Goal: Task Accomplishment & Management: Manage account settings

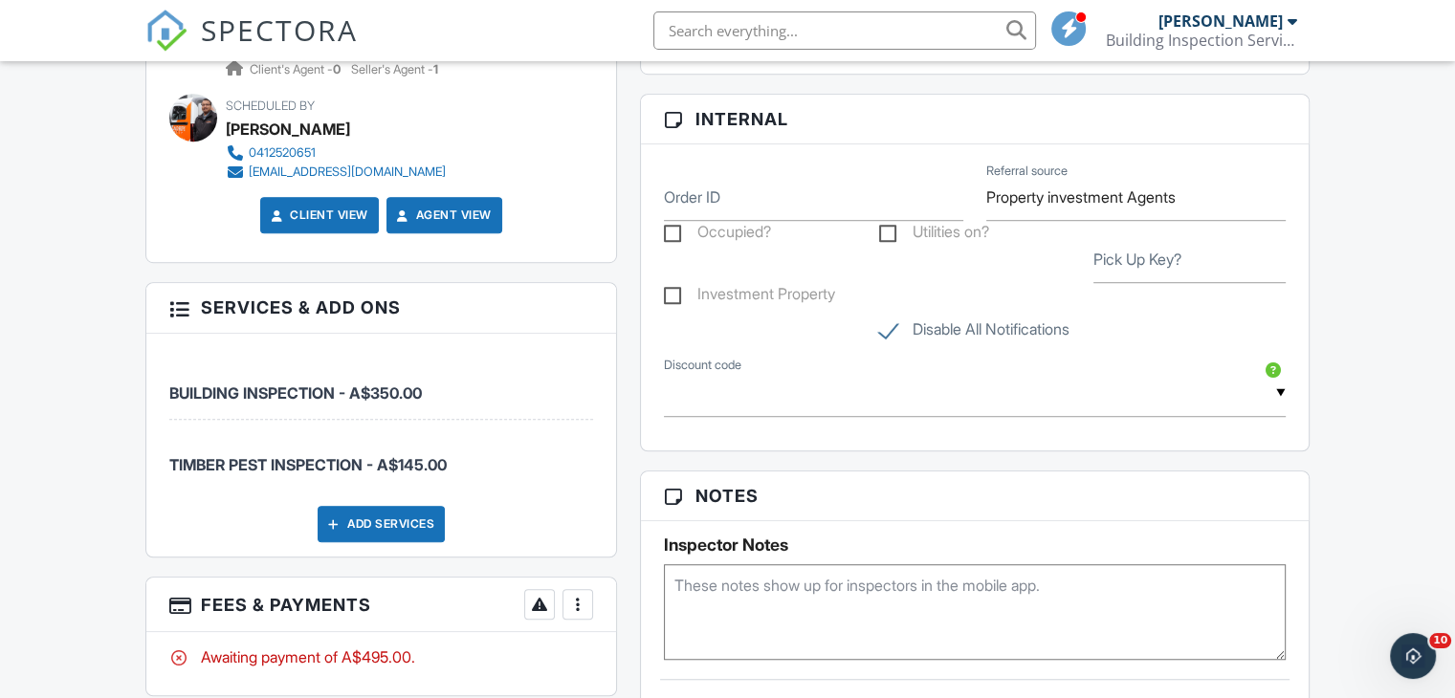
scroll to position [1435, 0]
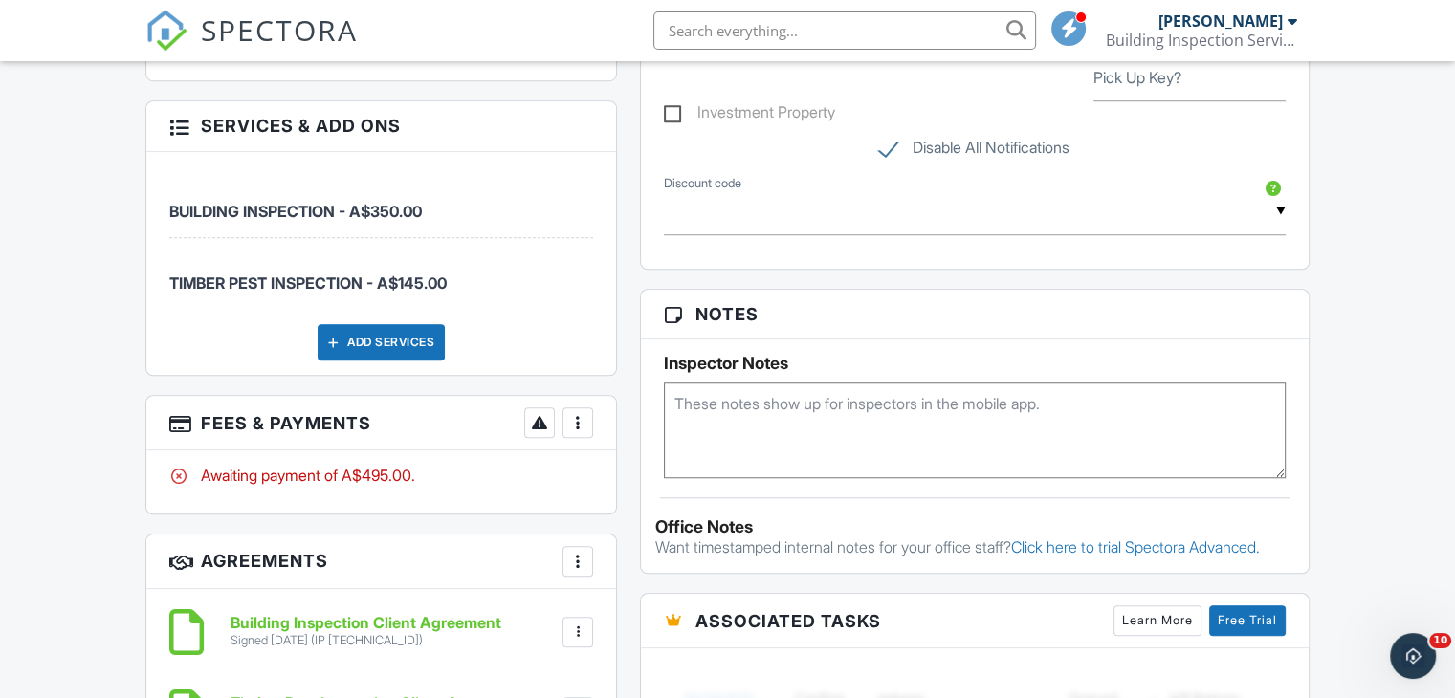
click at [578, 424] on div at bounding box center [577, 422] width 19 height 19
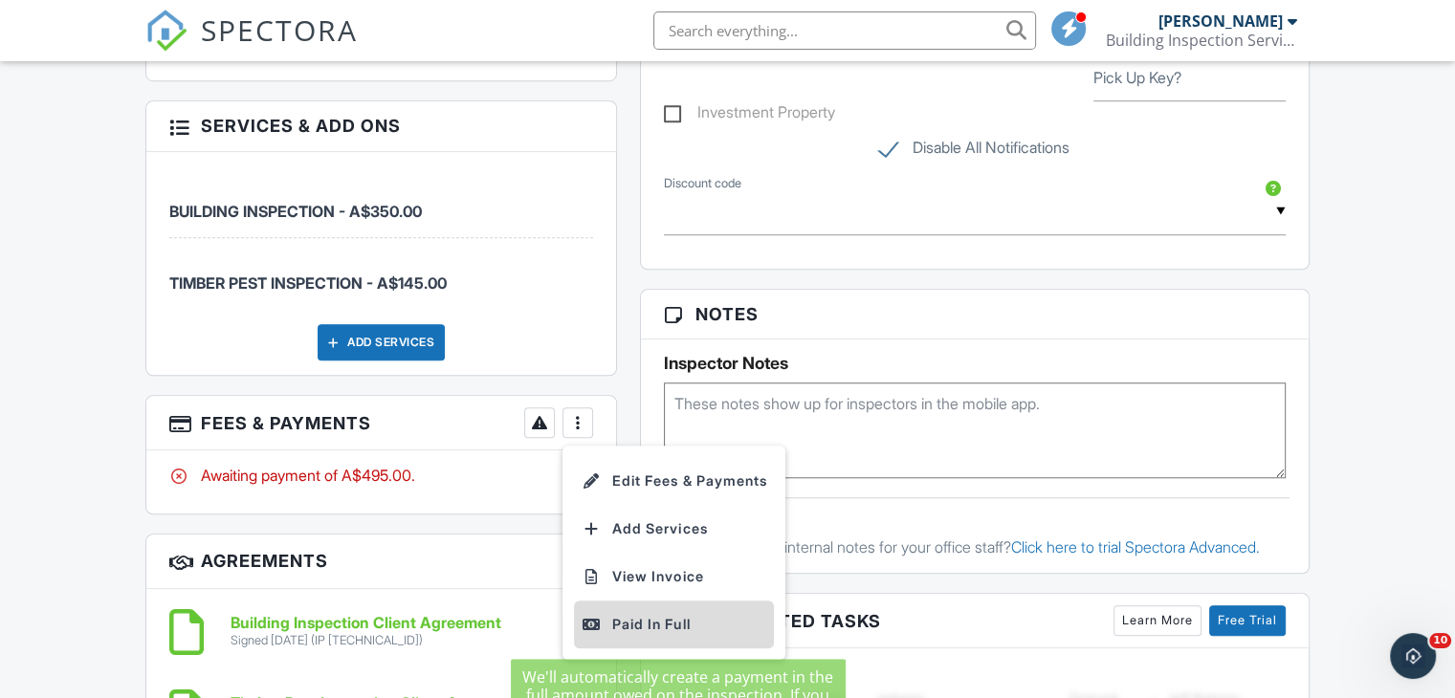
click at [658, 621] on div "Paid In Full" at bounding box center [674, 624] width 185 height 23
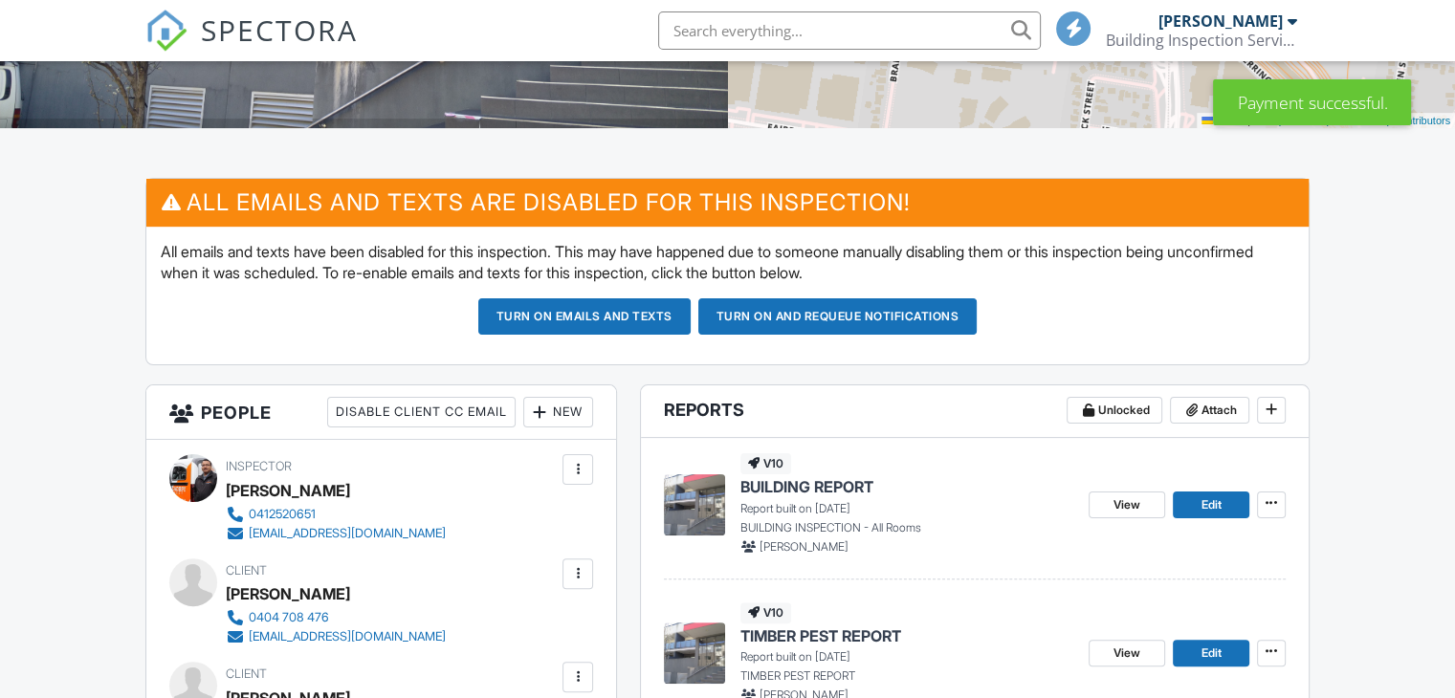
scroll to position [670, 0]
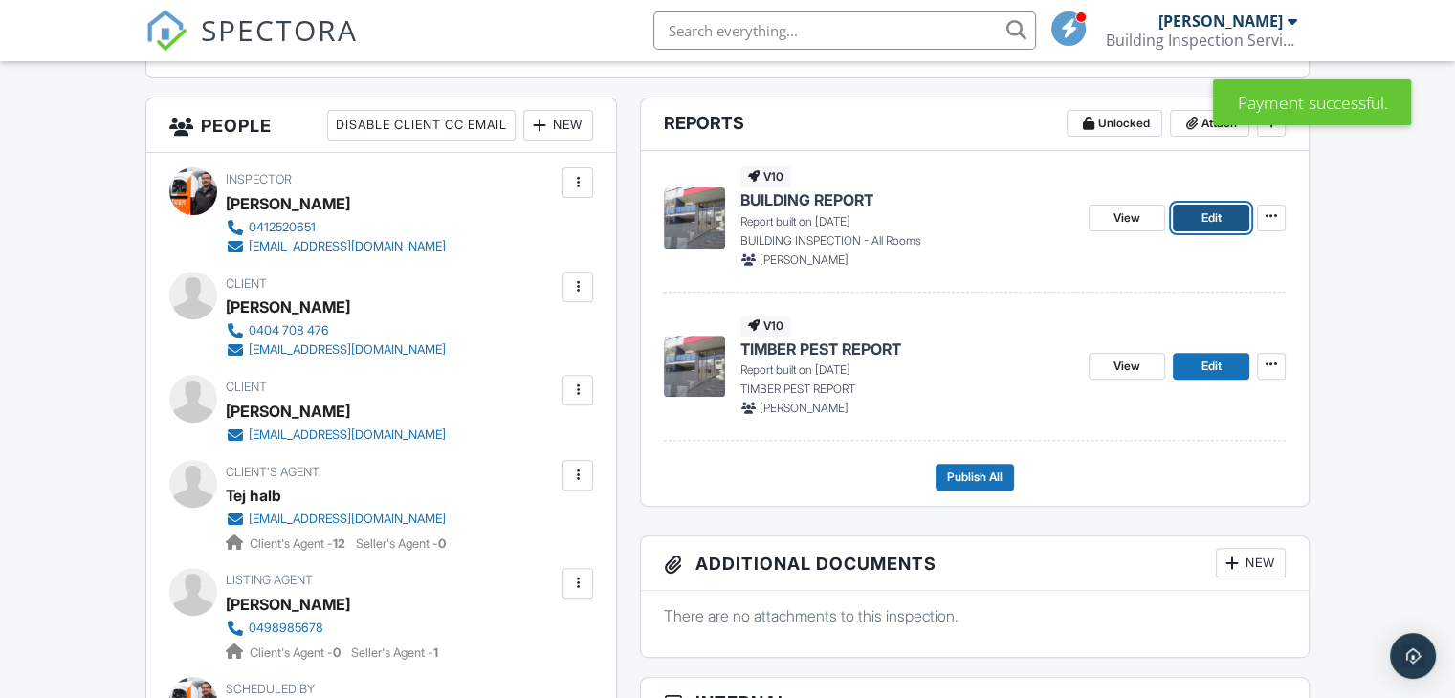
click at [1210, 219] on span "Edit" at bounding box center [1211, 218] width 20 height 19
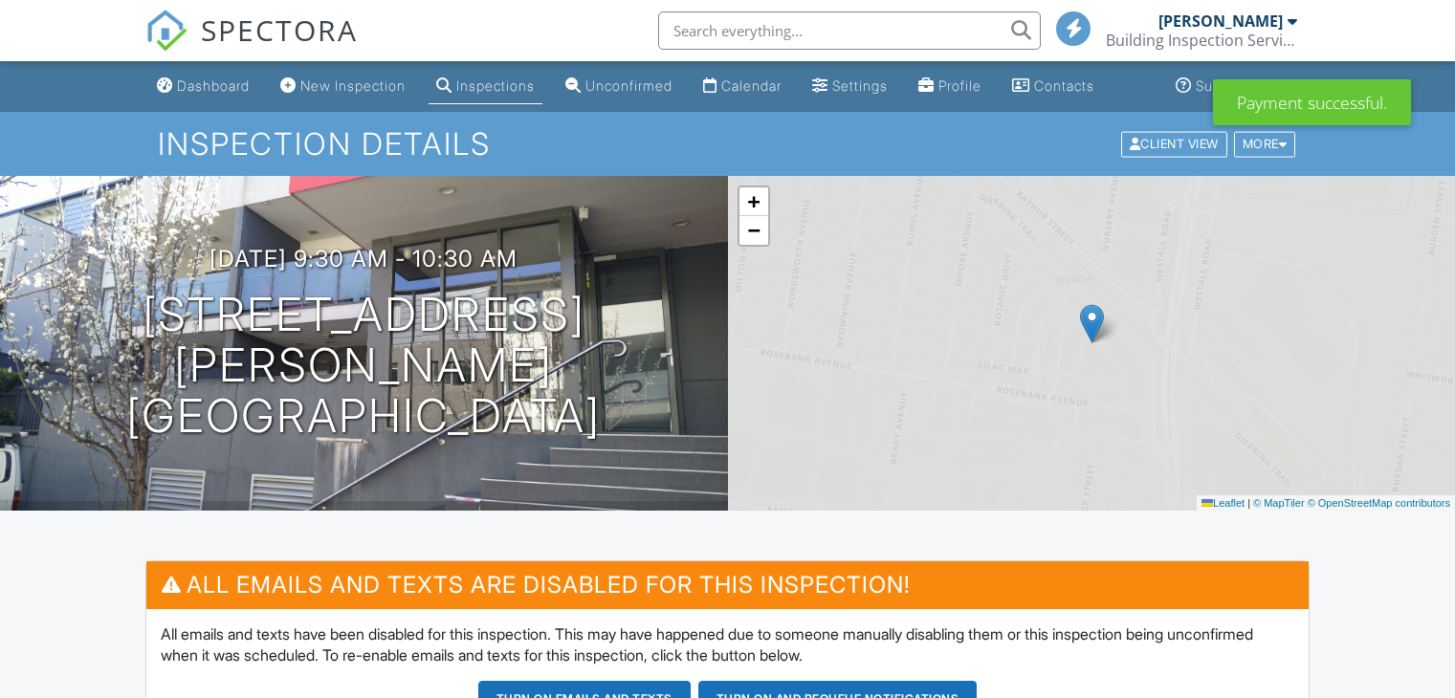
scroll to position [670, 0]
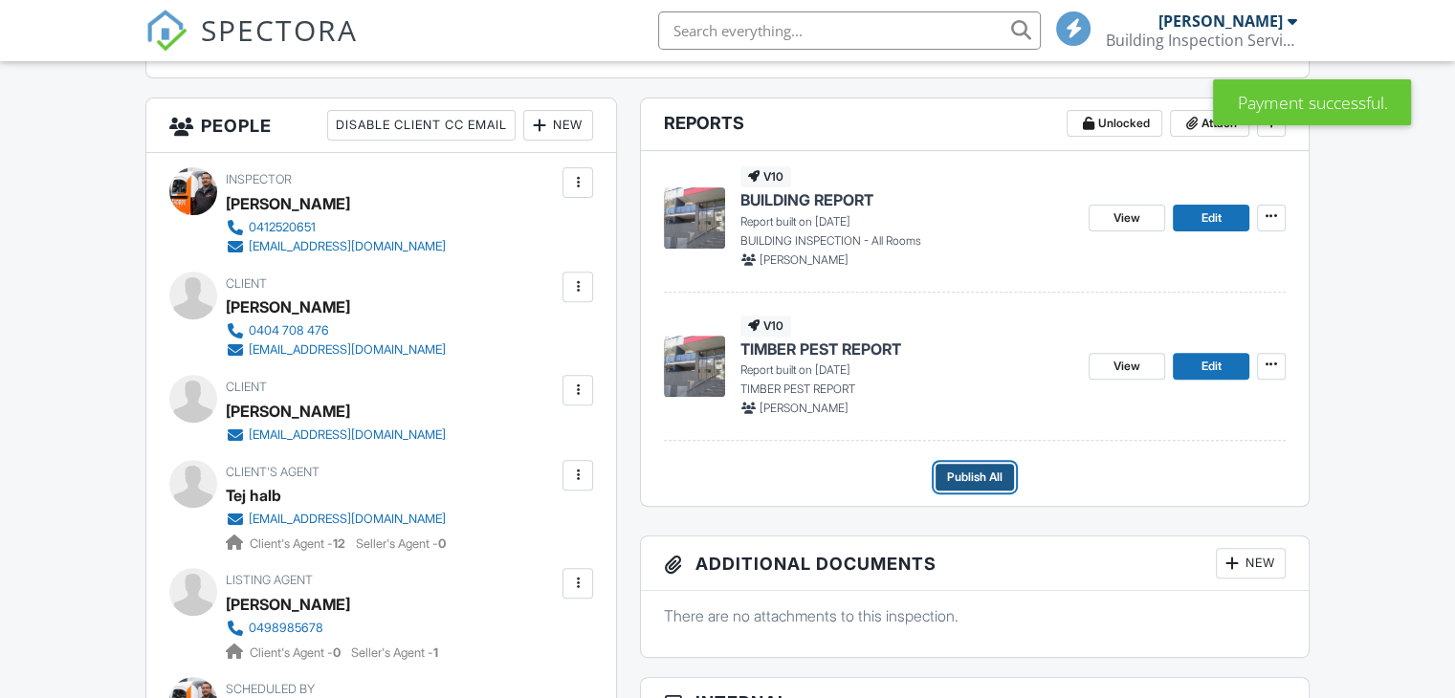
click at [988, 470] on span "Publish All" at bounding box center [974, 477] width 55 height 19
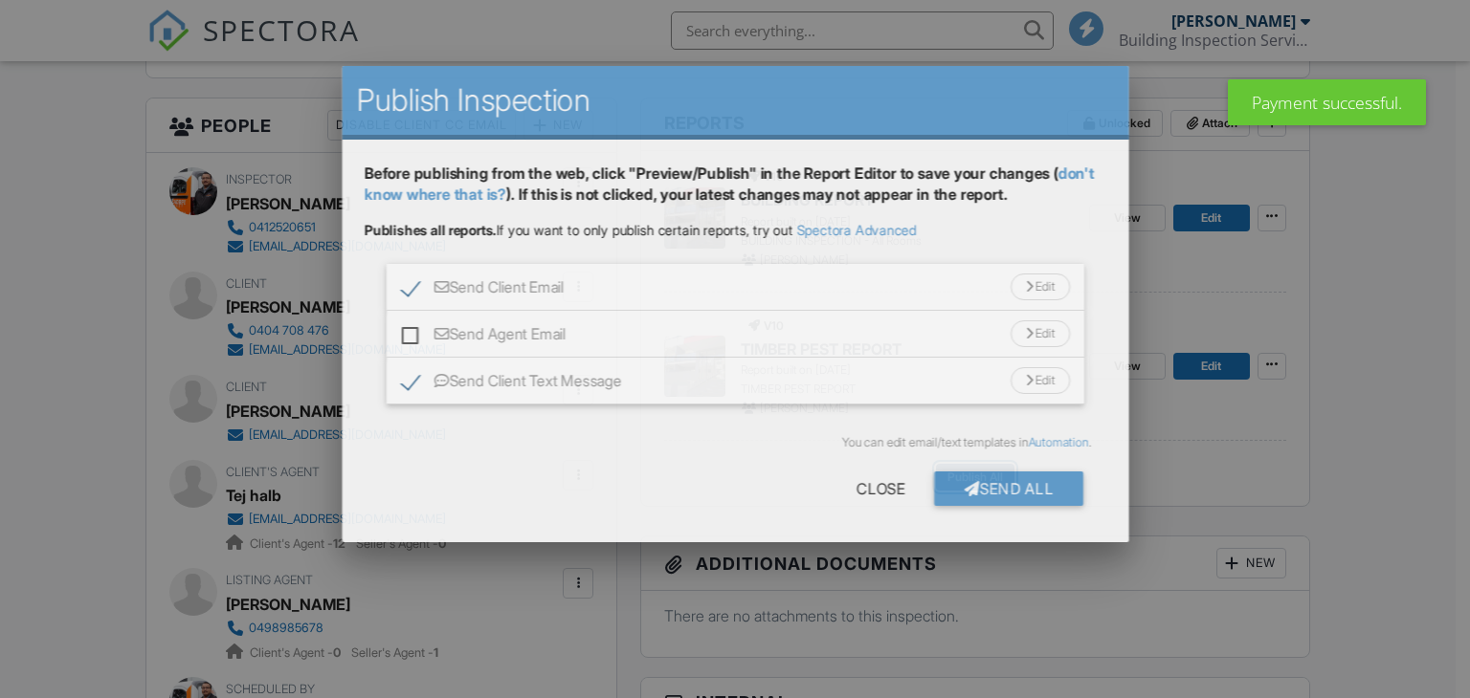
scroll to position [0, 0]
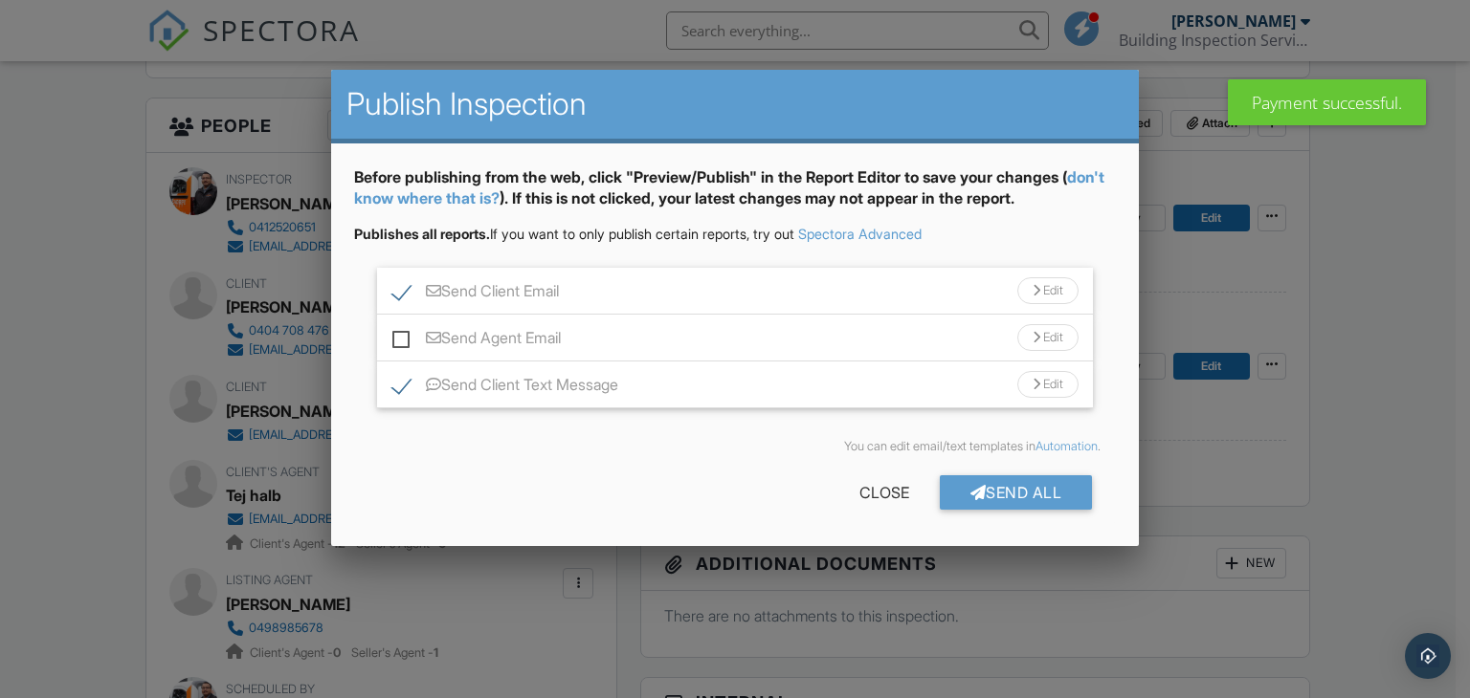
click at [407, 329] on label "Send Agent Email" at bounding box center [476, 341] width 168 height 24
click at [405, 328] on input "Send Agent Email" at bounding box center [398, 328] width 12 height 12
checkbox input "true"
click at [1033, 490] on div "Send All" at bounding box center [1016, 493] width 153 height 34
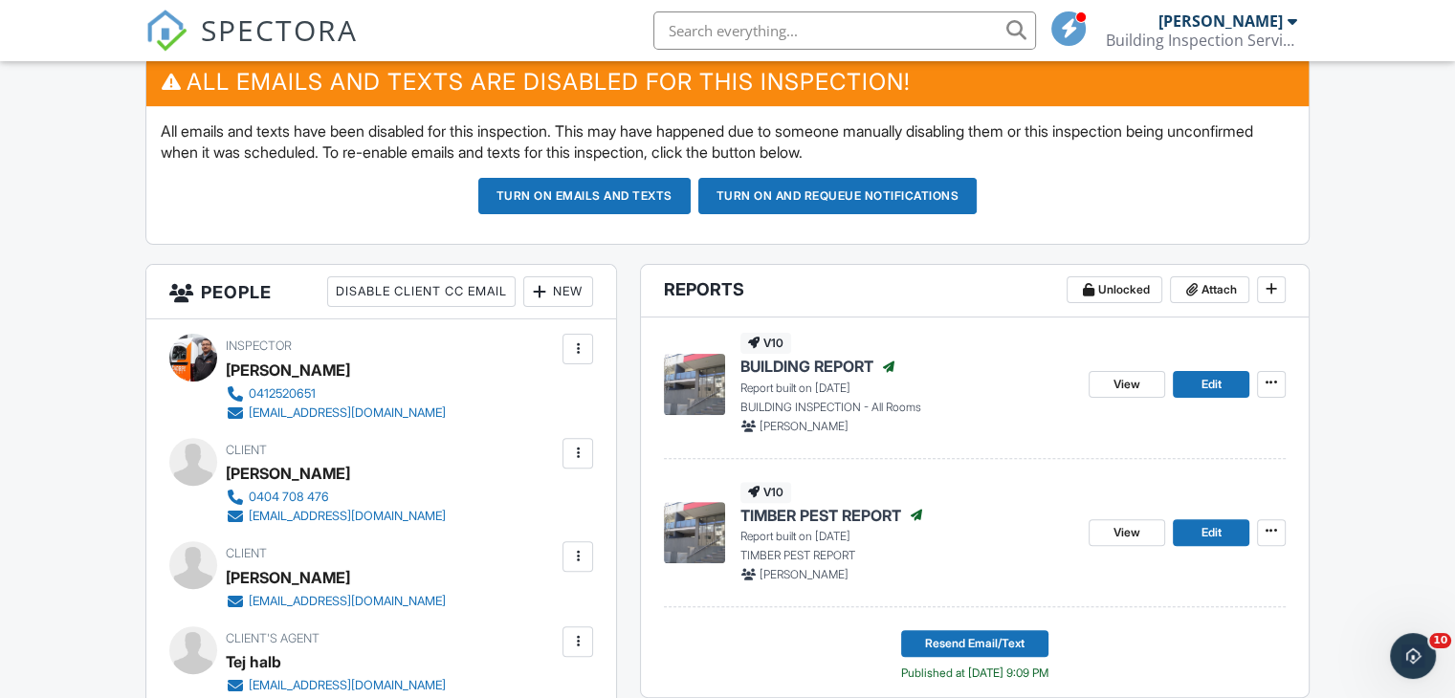
scroll to position [287, 0]
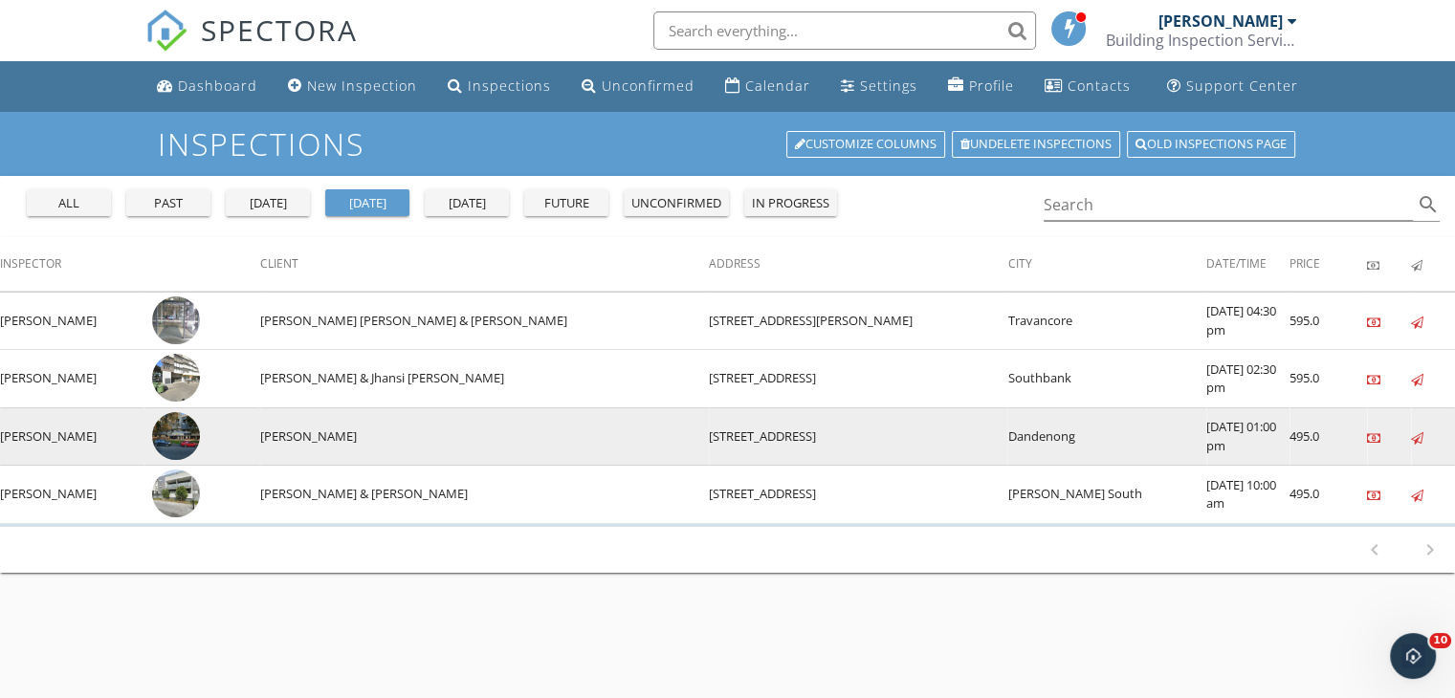
click at [200, 437] on img at bounding box center [176, 436] width 48 height 48
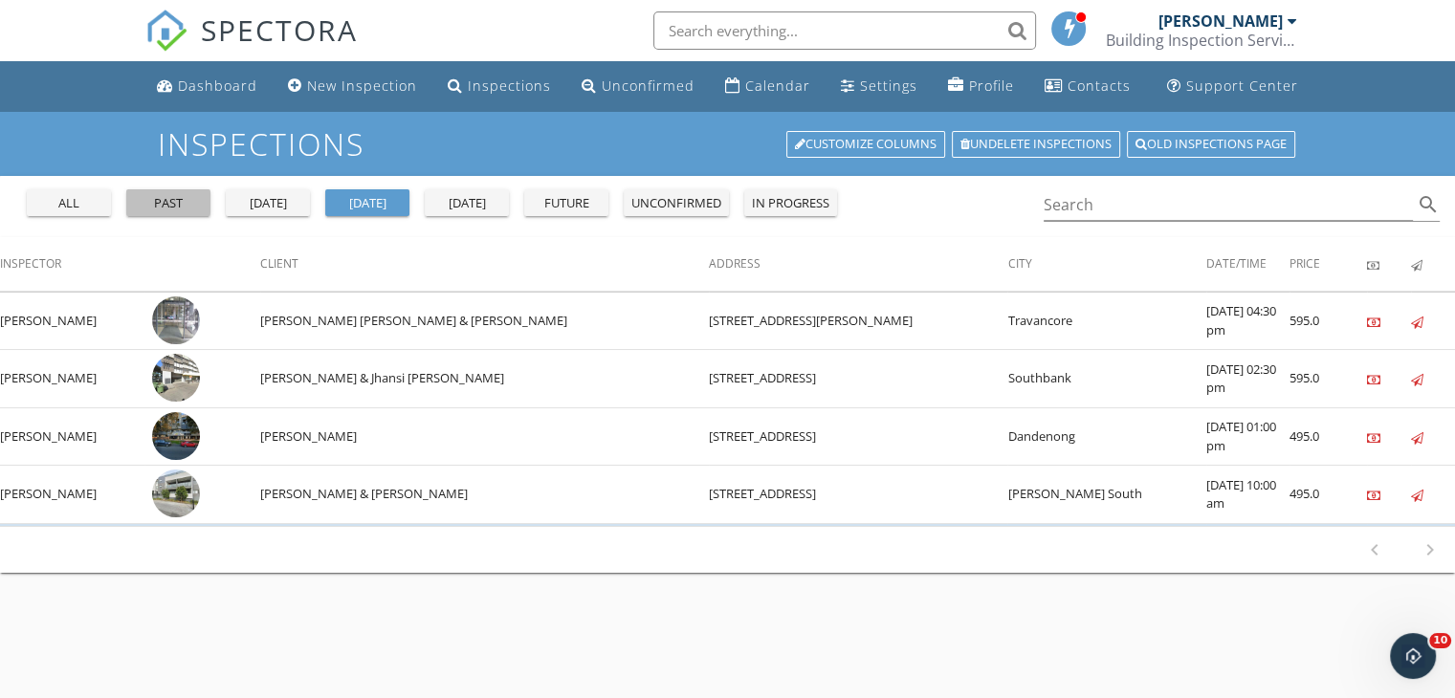
click at [165, 208] on div "past" at bounding box center [168, 203] width 69 height 19
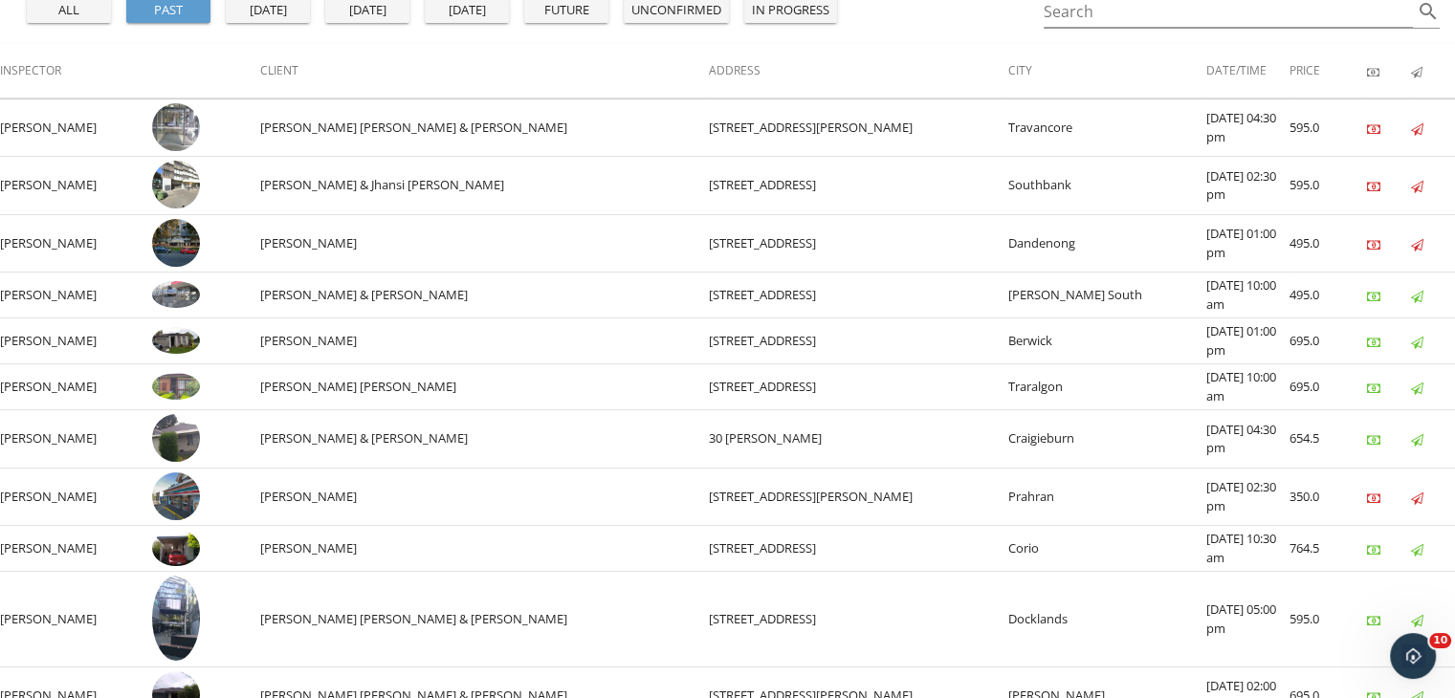
scroll to position [191, 0]
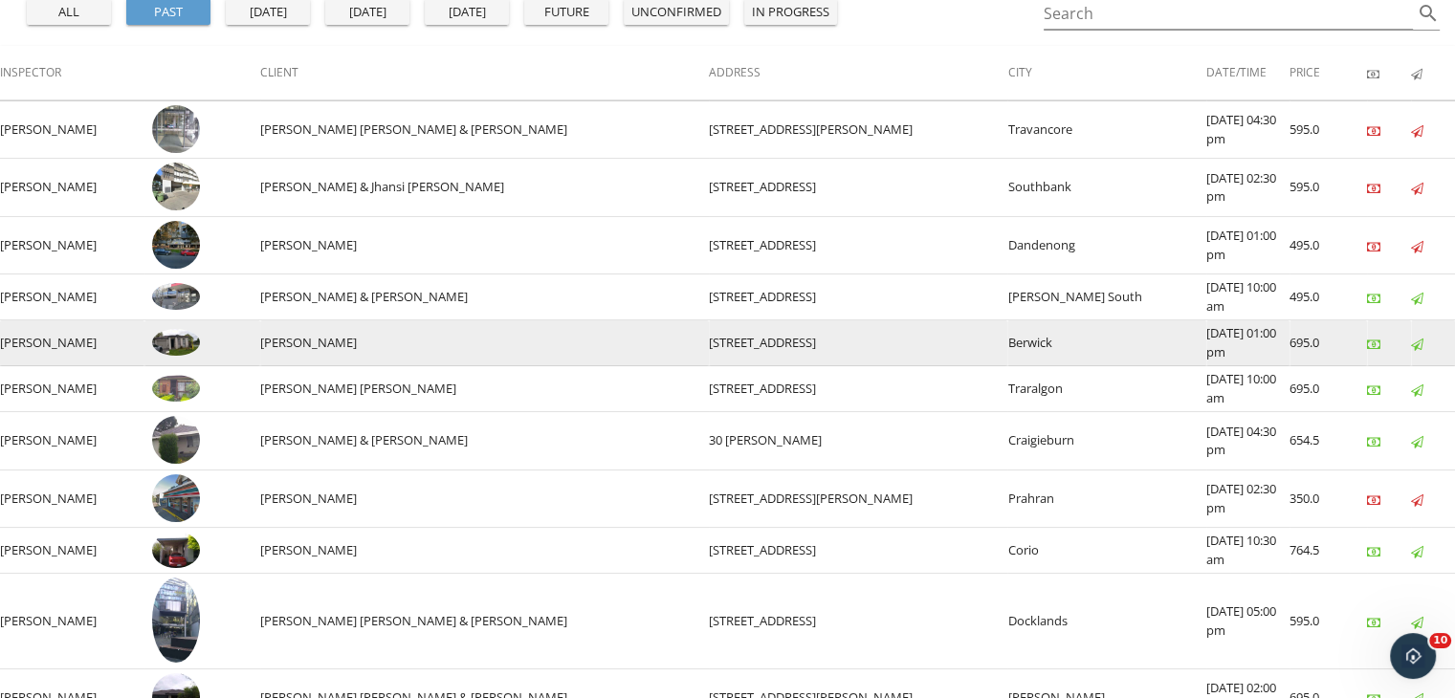
click at [191, 334] on img at bounding box center [176, 342] width 48 height 27
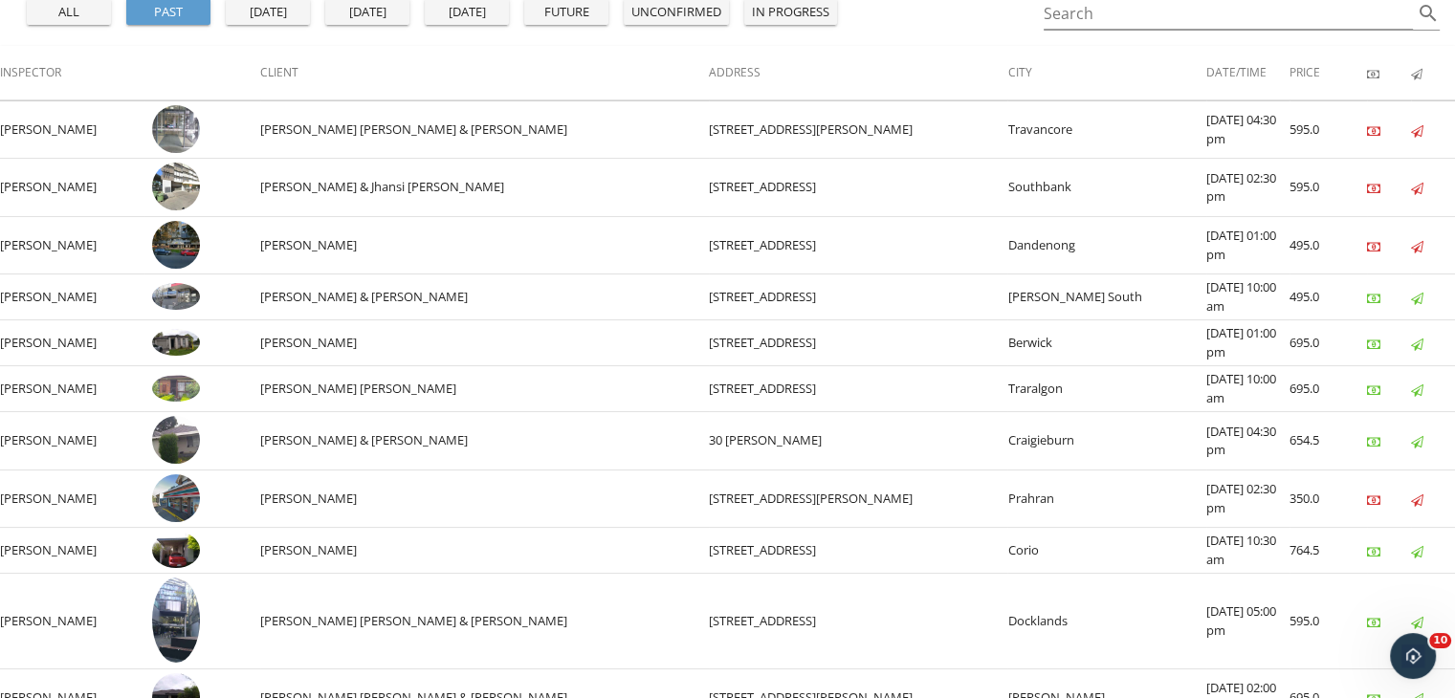
click at [388, 11] on div "today" at bounding box center [367, 12] width 69 height 19
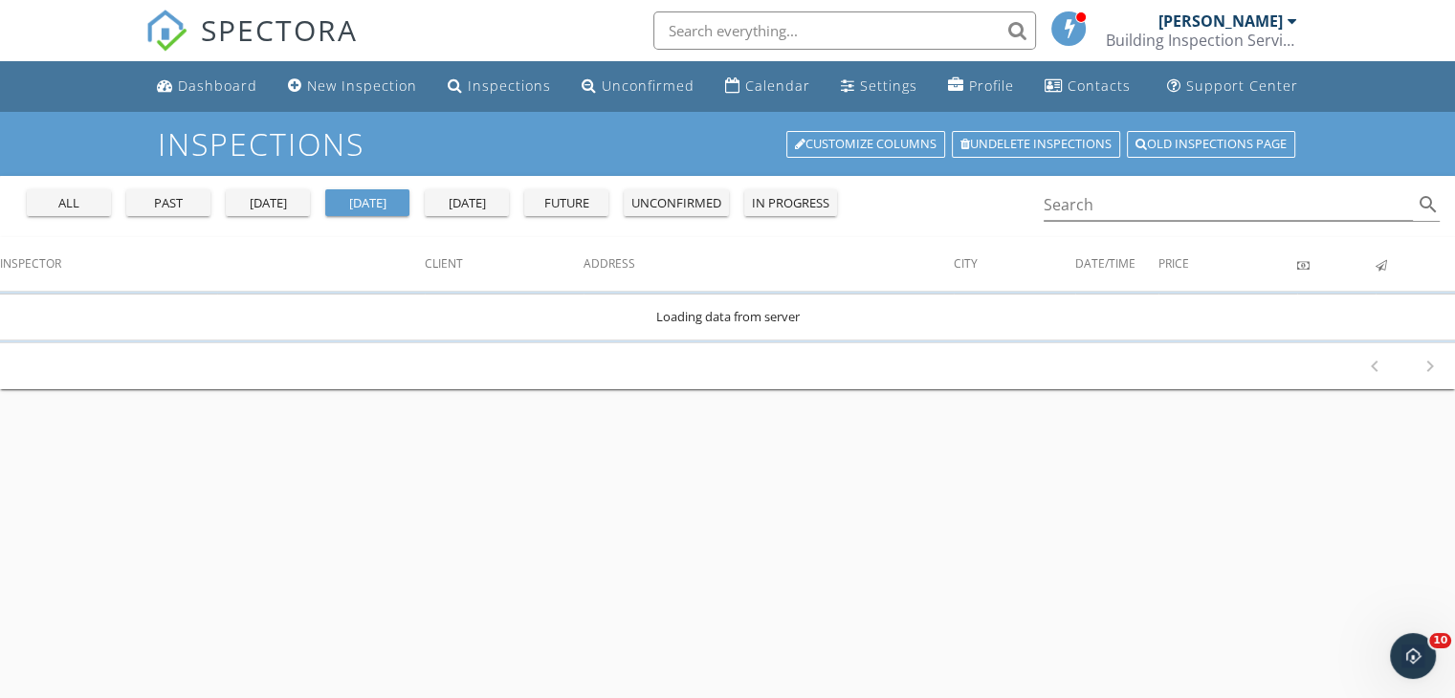
scroll to position [0, 0]
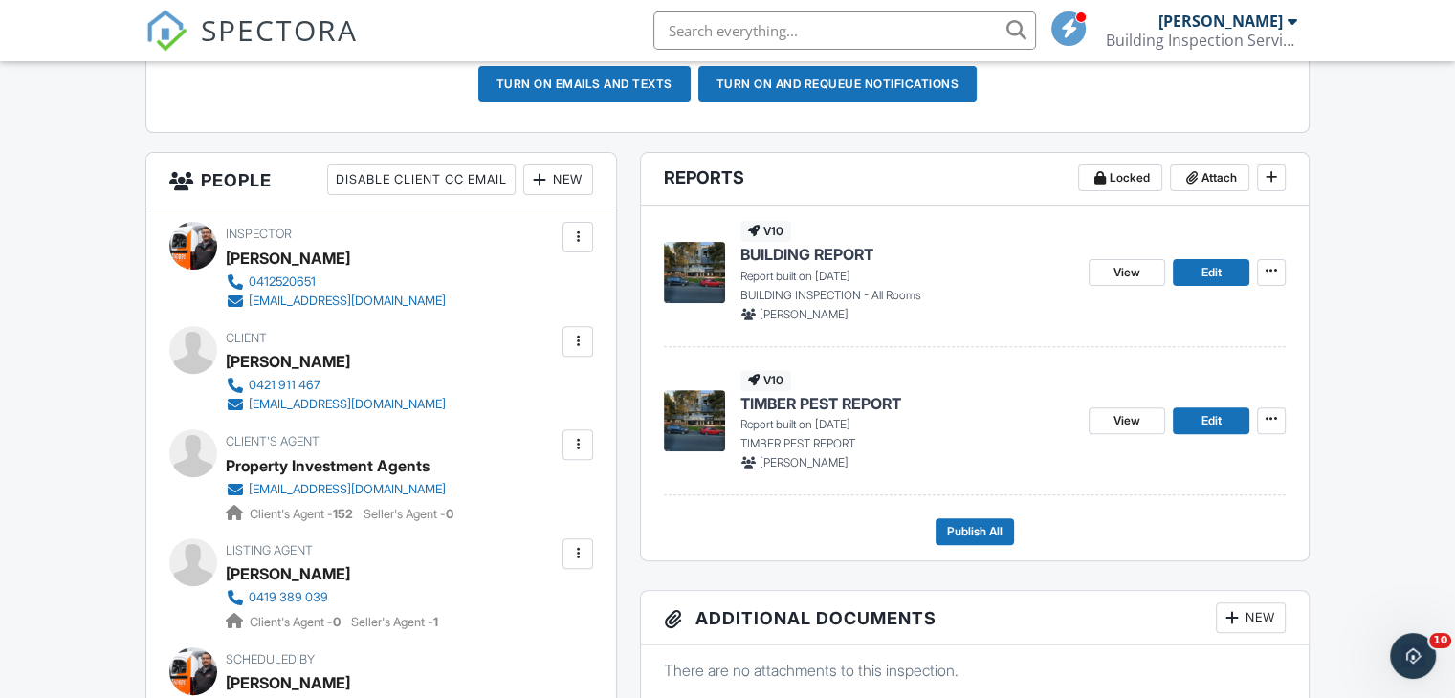
scroll to position [670, 0]
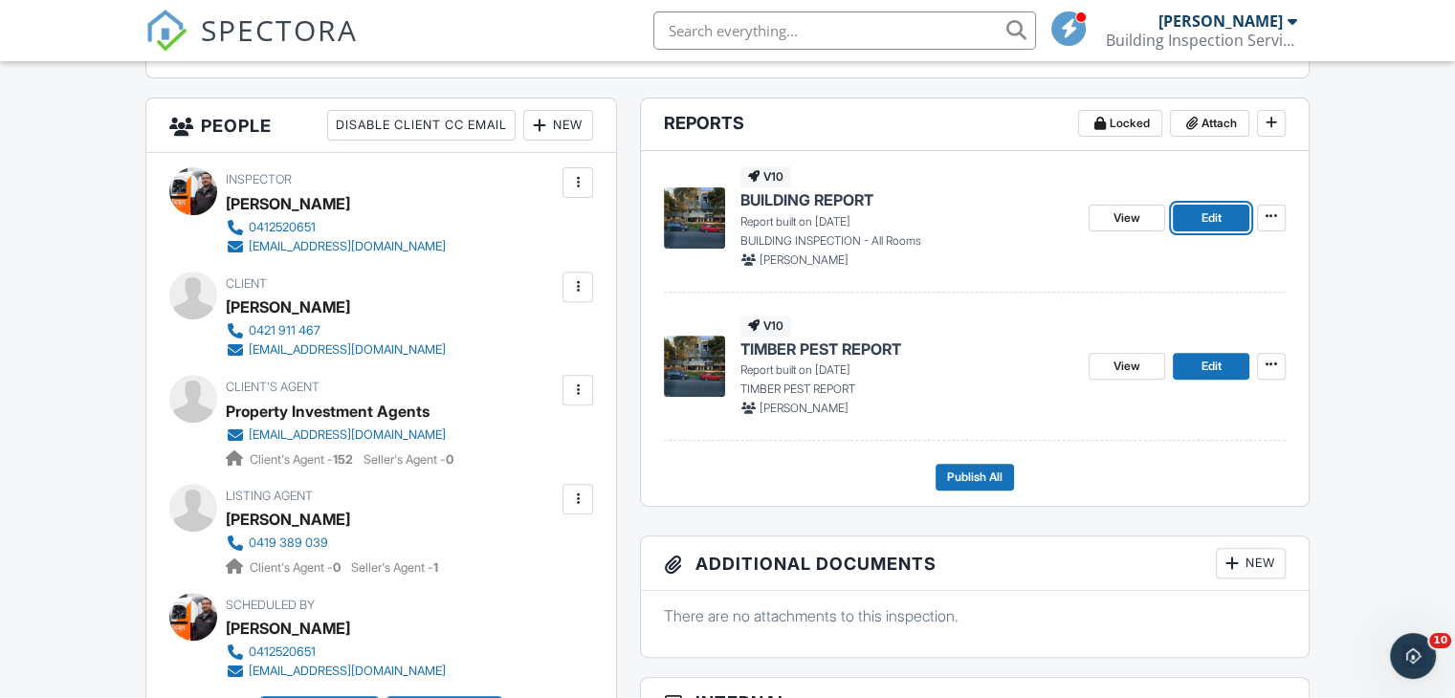
drag, startPoint x: 1205, startPoint y: 220, endPoint x: 1038, endPoint y: 278, distance: 176.4
click at [1205, 220] on span "Edit" at bounding box center [1211, 218] width 20 height 19
